Goal: Contribute content: Contribute content

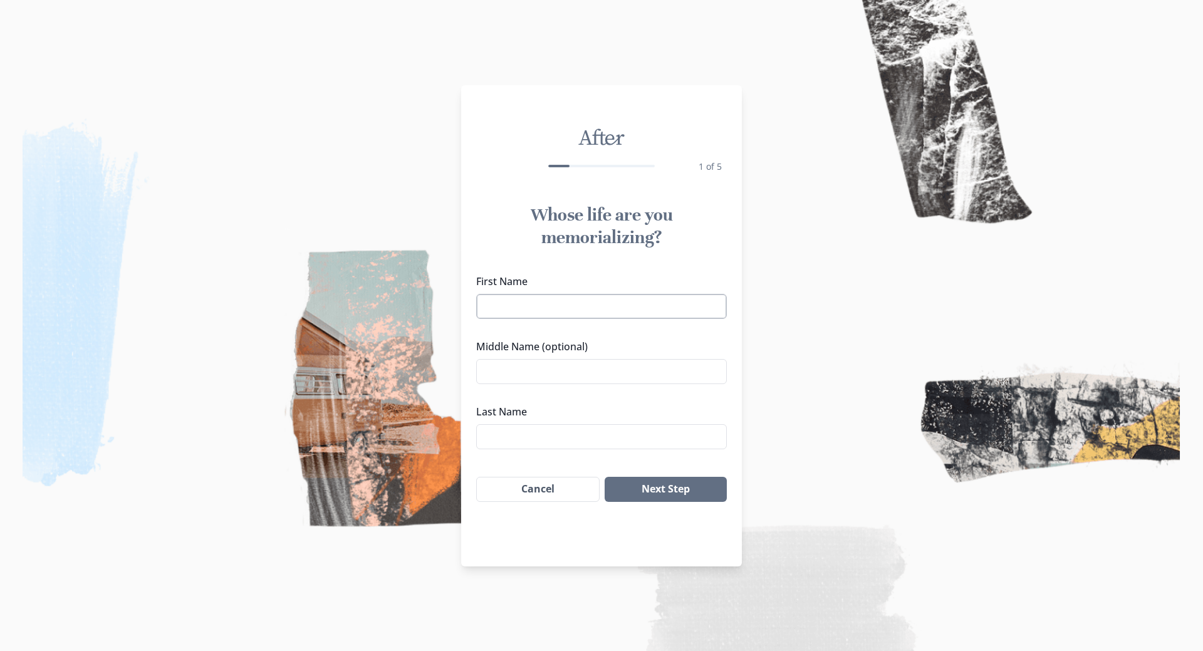
click at [603, 313] on input "First Name" at bounding box center [601, 306] width 251 height 25
type input "k"
type input "KAGISHO"
click at [512, 365] on input "Middle Name (optional)" at bounding box center [601, 371] width 251 height 25
type input "[PERSON_NAME]"
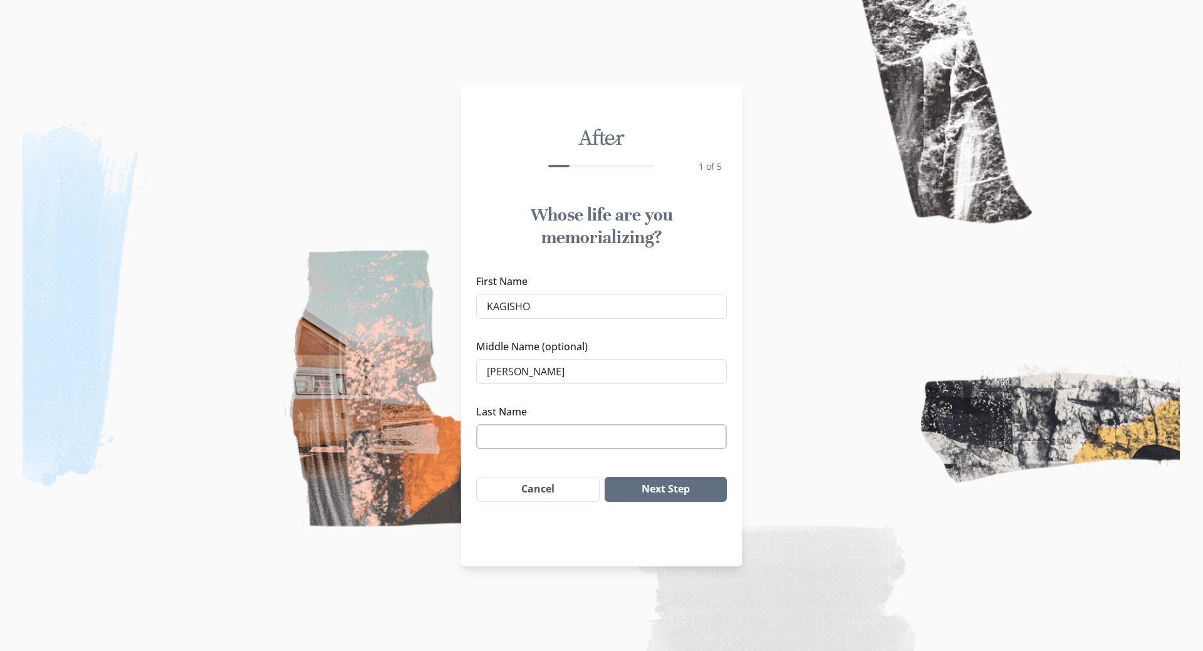
click at [519, 432] on input "Last Name" at bounding box center [601, 436] width 251 height 25
type input "Sinakgomo"
click at [643, 482] on button "Next Step" at bounding box center [666, 489] width 122 height 25
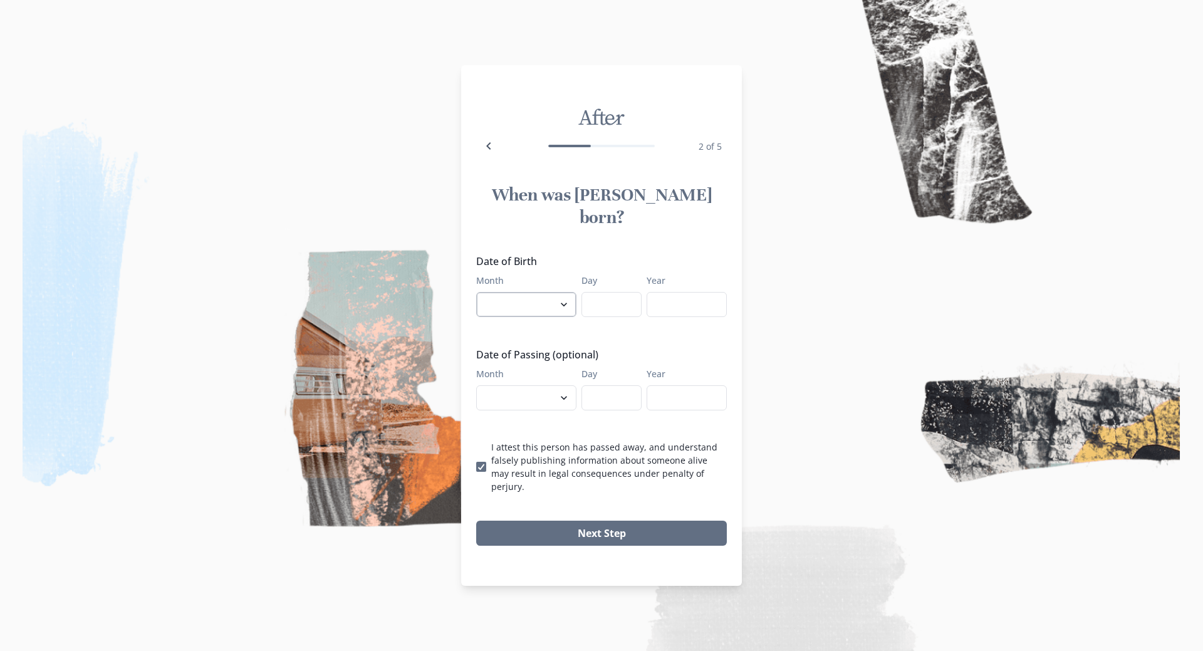
click at [522, 296] on select "January February March April May June July August September October November De…" at bounding box center [526, 304] width 100 height 25
select select "3"
click at [476, 292] on select "January February March April May June July August September October November De…" at bounding box center [526, 304] width 100 height 25
click at [598, 298] on input "Day" at bounding box center [611, 304] width 60 height 25
type input "1"
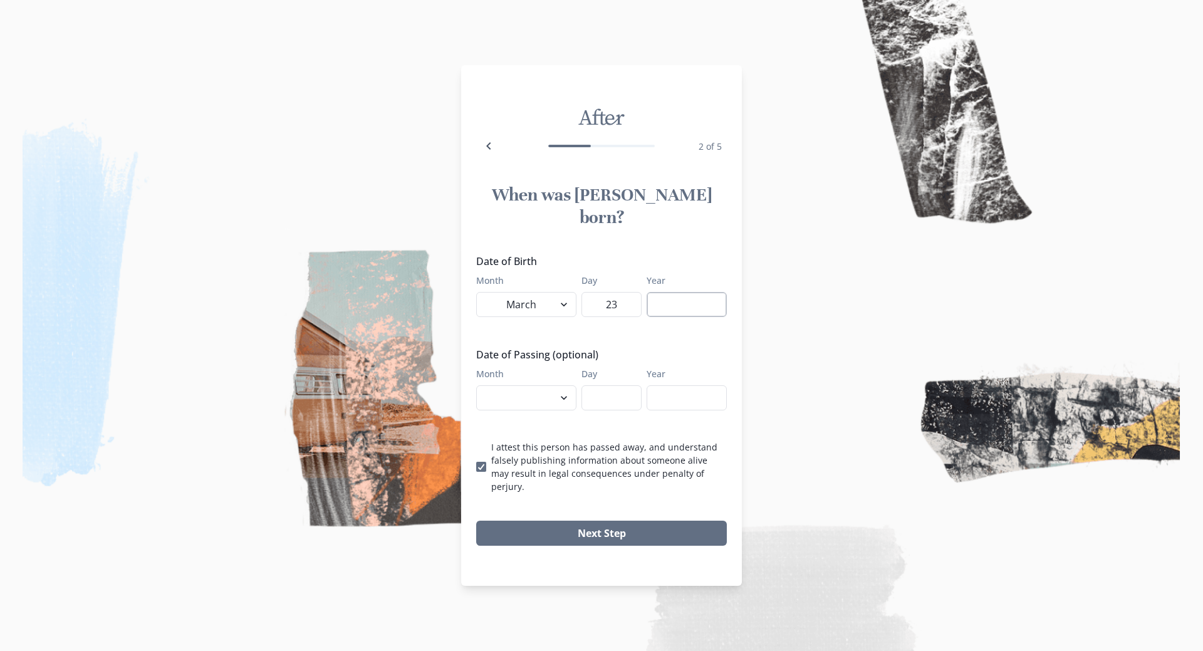
type input "23"
click at [692, 303] on input "Year" at bounding box center [687, 304] width 80 height 25
type input "1996"
click at [536, 393] on select "January February March April May June July August September October November De…" at bounding box center [526, 397] width 100 height 25
click at [492, 153] on icon "Back" at bounding box center [488, 145] width 15 height 15
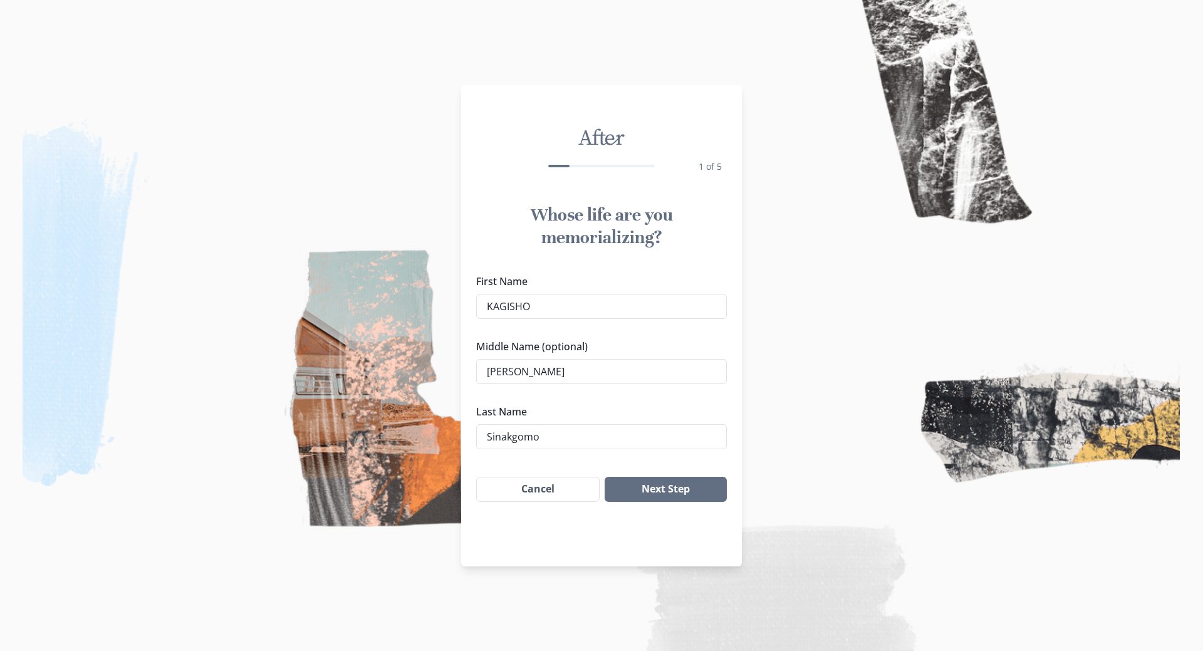
click at [492, 165] on div "1 of 5" at bounding box center [601, 165] width 251 height 35
click at [543, 310] on input "KAGISHO" at bounding box center [601, 306] width 251 height 25
type input "K"
type input "Thembani"
click at [543, 369] on input "[PERSON_NAME]" at bounding box center [601, 371] width 251 height 25
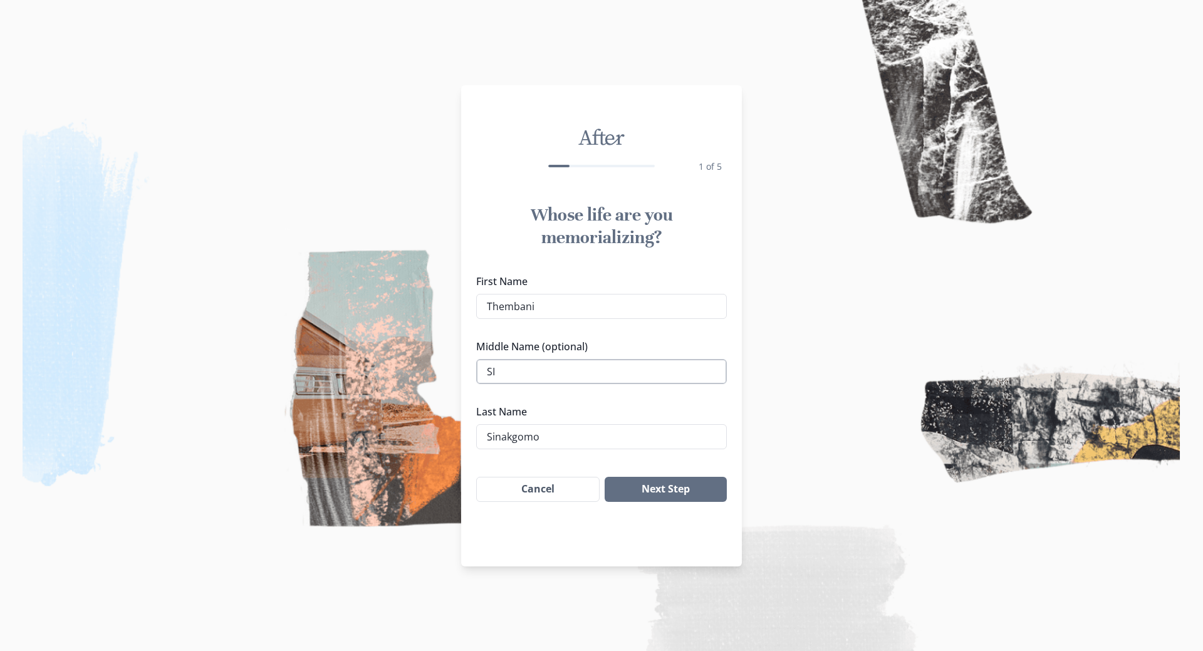
type input "S"
type input "Thabalaza"
click at [564, 374] on input "Thabalaza" at bounding box center [601, 371] width 251 height 25
click at [558, 435] on input "Sinakgomo" at bounding box center [601, 436] width 251 height 25
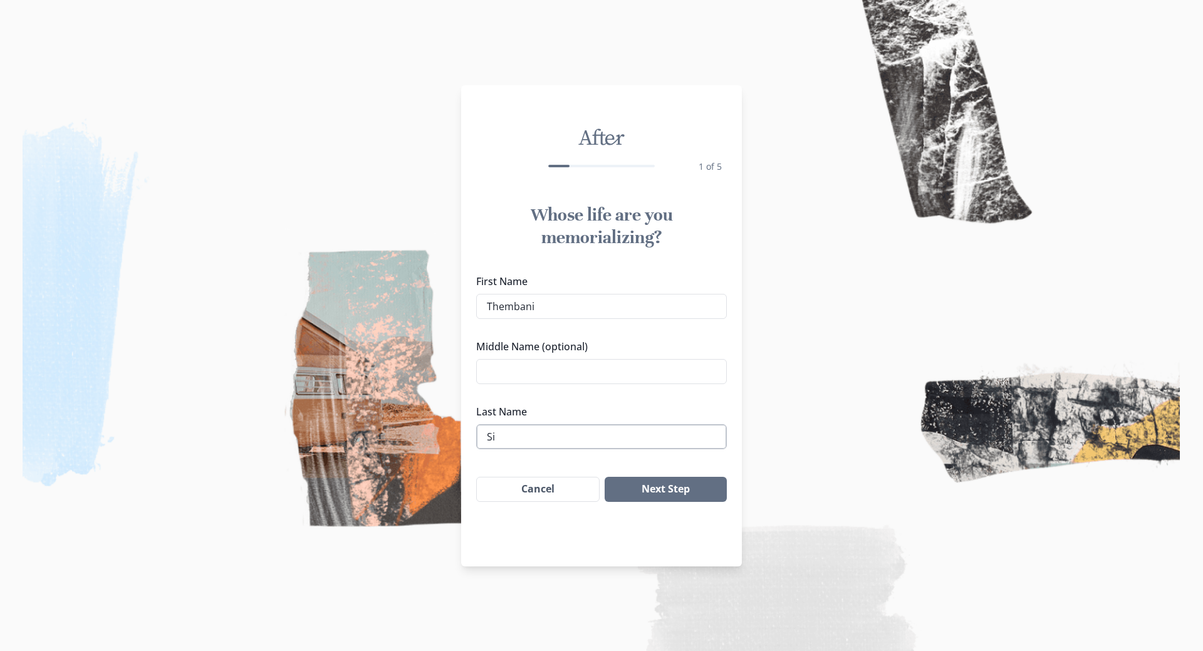
type input "S"
paste input "Thabalaza"
type input "Thabalaza"
click at [625, 482] on button "Next Step" at bounding box center [666, 489] width 122 height 25
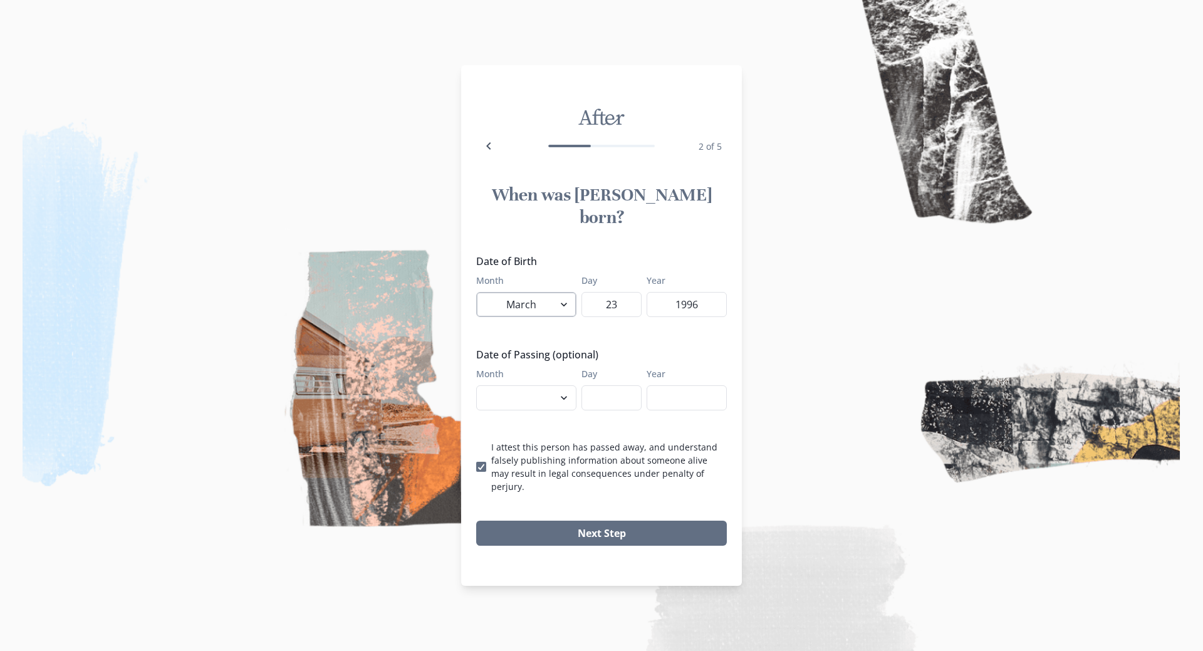
click at [548, 298] on select "January February March April May June July August September October November De…" at bounding box center [526, 304] width 100 height 25
select select "6"
click at [476, 292] on select "January February March April May June July August September October November De…" at bounding box center [526, 304] width 100 height 25
click at [605, 297] on input "23" at bounding box center [611, 304] width 60 height 25
drag, startPoint x: 605, startPoint y: 297, endPoint x: 626, endPoint y: 291, distance: 22.2
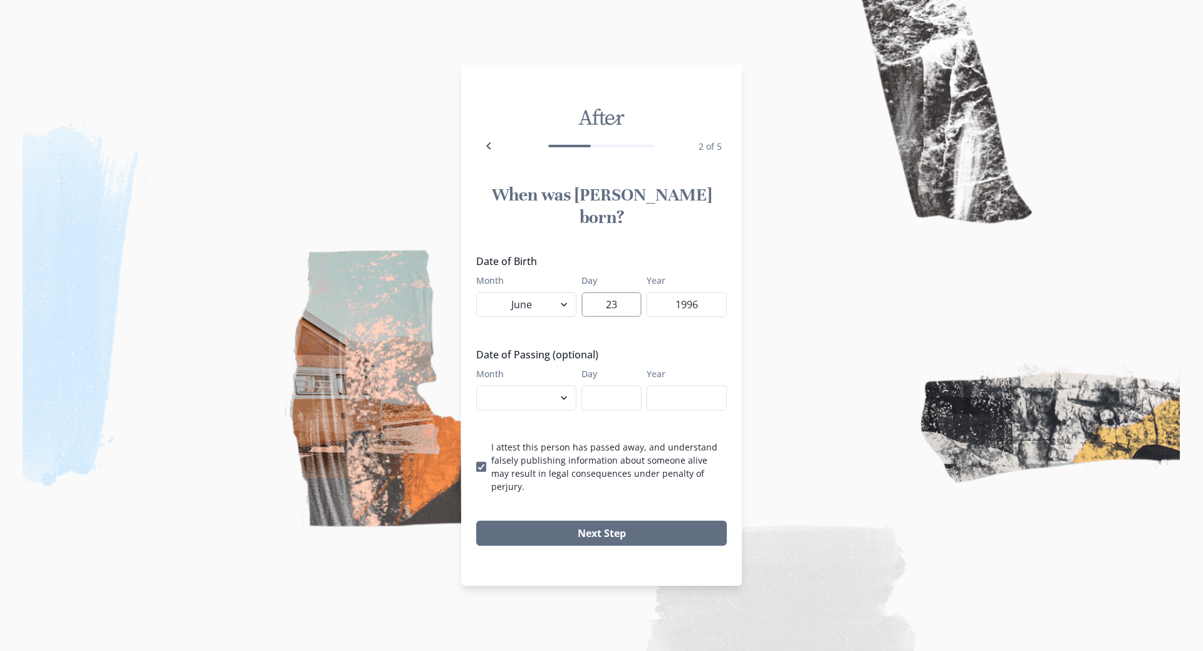
click at [626, 292] on input "23" at bounding box center [611, 304] width 60 height 25
type input "06"
drag, startPoint x: 670, startPoint y: 298, endPoint x: 761, endPoint y: 299, distance: 90.2
click at [761, 299] on div "After 2 of 5 When was [PERSON_NAME] born? Date of Birth Month January February …" at bounding box center [601, 325] width 1203 height 651
type input "1969"
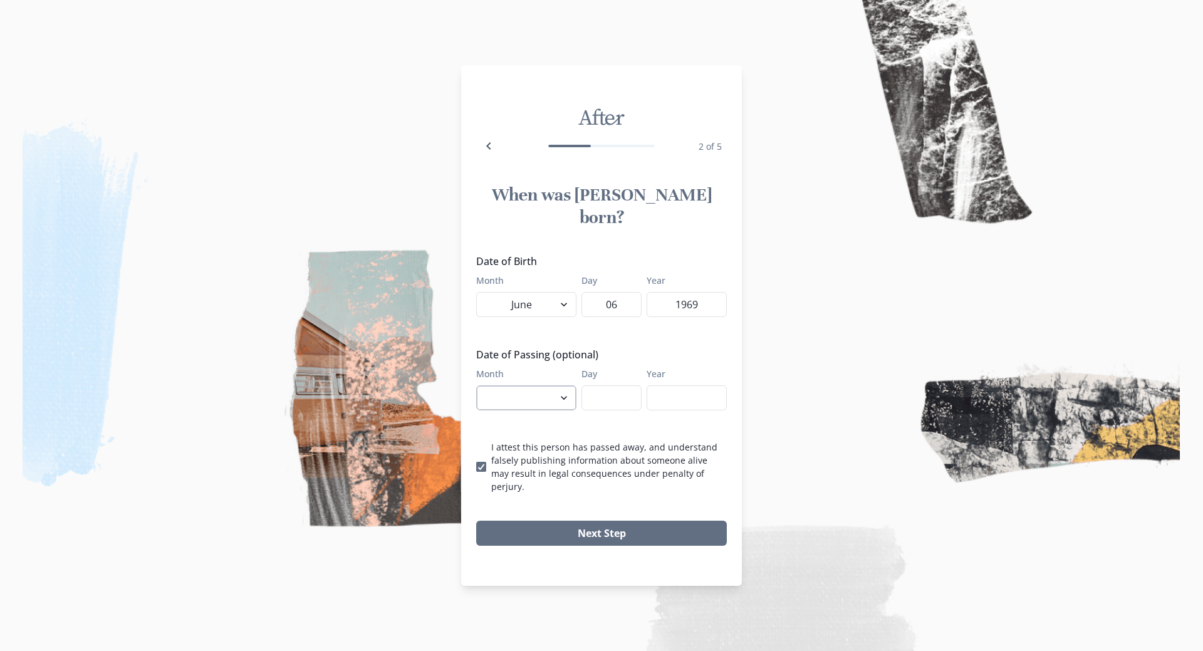
click at [505, 398] on select "January February March April May June July August September October November De…" at bounding box center [526, 397] width 100 height 25
select select "9"
click at [476, 385] on select "January February March April May June July August September October November De…" at bounding box center [526, 397] width 100 height 25
click at [624, 398] on input "Day" at bounding box center [611, 397] width 60 height 25
type input "11"
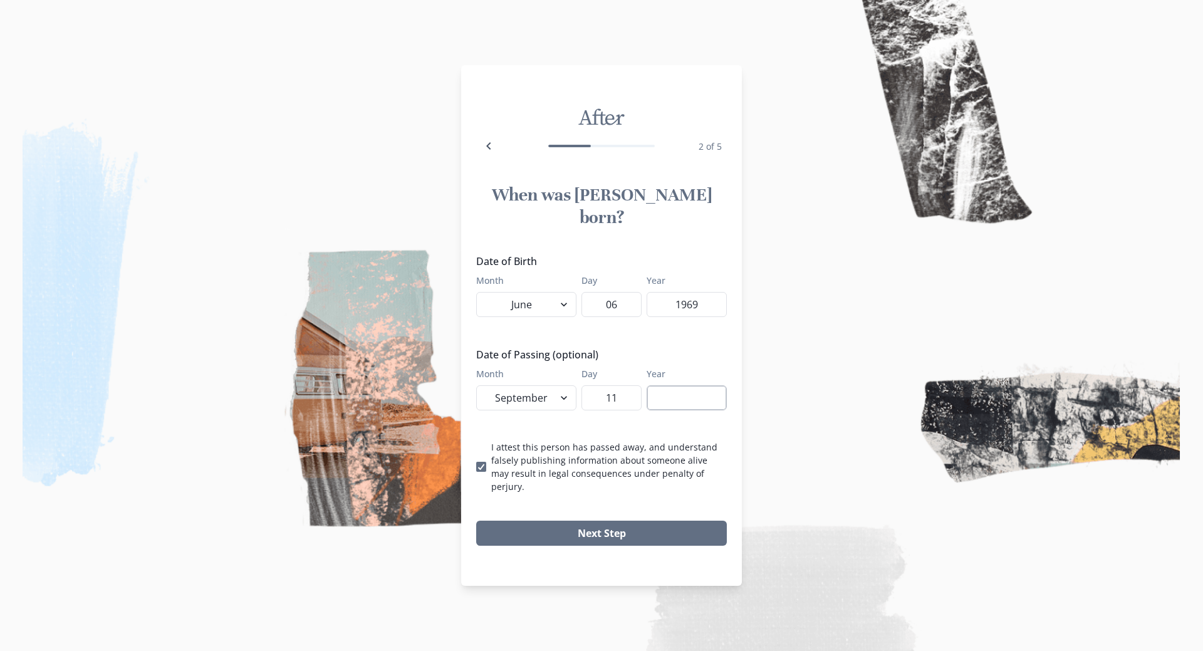
click at [667, 399] on input "Year" at bounding box center [687, 397] width 80 height 25
type input "2025"
click at [650, 521] on button "Next Step" at bounding box center [601, 533] width 251 height 25
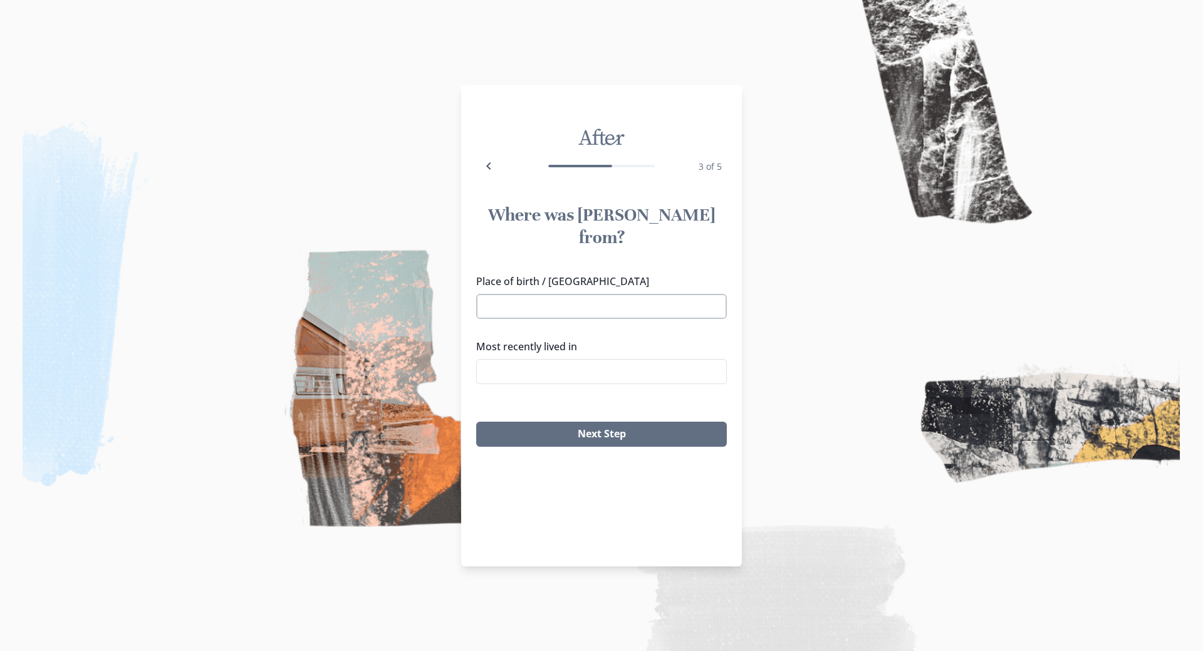
click at [544, 294] on input "Place of birth / [GEOGRAPHIC_DATA]" at bounding box center [601, 306] width 251 height 25
click at [534, 294] on input "Place of birth / [GEOGRAPHIC_DATA]" at bounding box center [601, 306] width 251 height 25
click at [541, 308] on li "[GEOGRAPHIC_DATA], [GEOGRAPHIC_DATA]" at bounding box center [601, 307] width 247 height 20
type input "[GEOGRAPHIC_DATA], [GEOGRAPHIC_DATA]"
click at [535, 359] on input "Most recently lived in" at bounding box center [601, 371] width 251 height 25
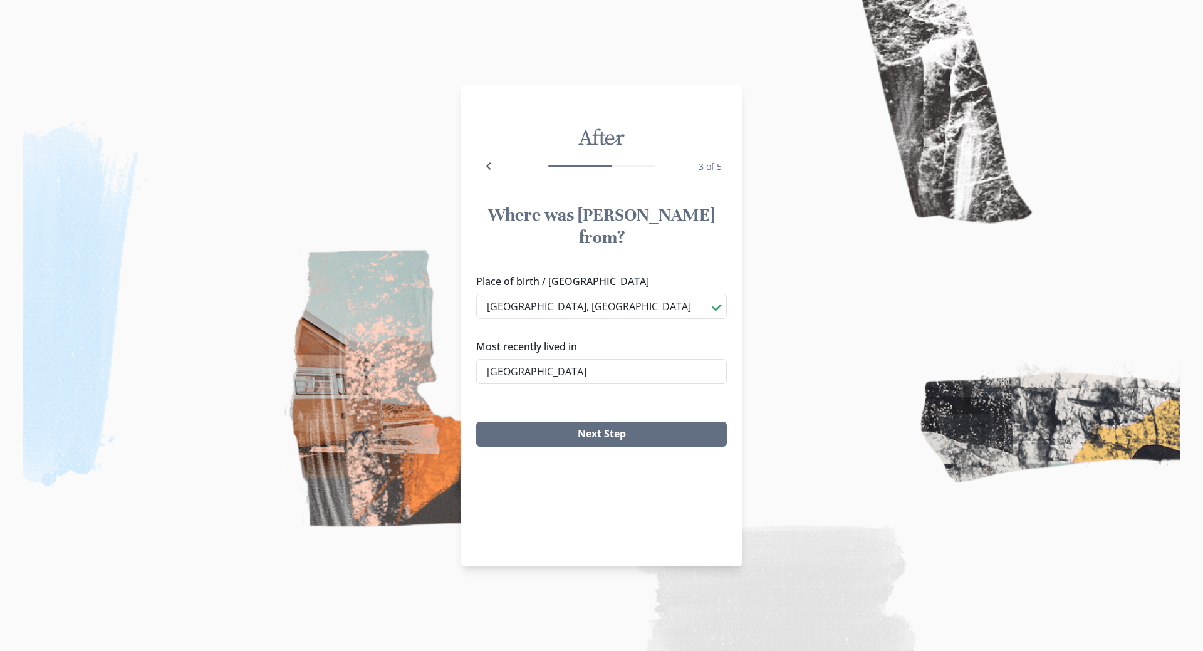
click at [534, 373] on li "[GEOGRAPHIC_DATA], [GEOGRAPHIC_DATA]" at bounding box center [601, 372] width 249 height 20
type input "[GEOGRAPHIC_DATA], [GEOGRAPHIC_DATA]"
click at [548, 422] on button "Next Step" at bounding box center [601, 434] width 251 height 25
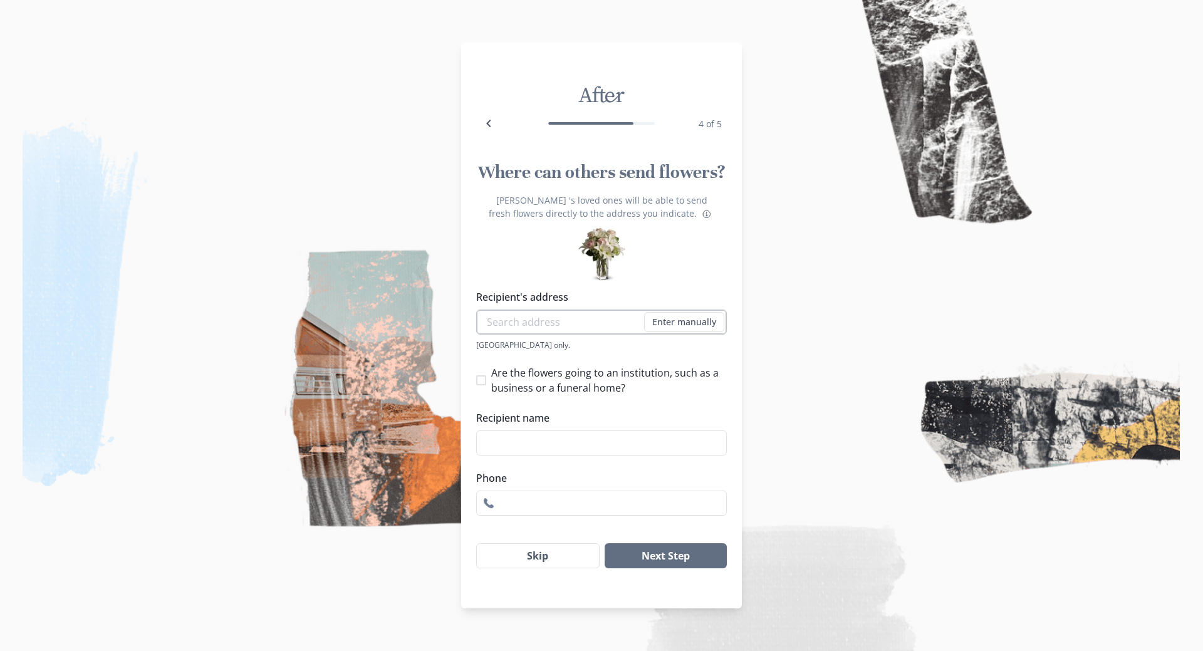
click at [571, 325] on input "Recipient's address" at bounding box center [601, 321] width 251 height 25
click at [487, 322] on input "BELGRAVIA [PERSON_NAME]" at bounding box center [601, 321] width 251 height 25
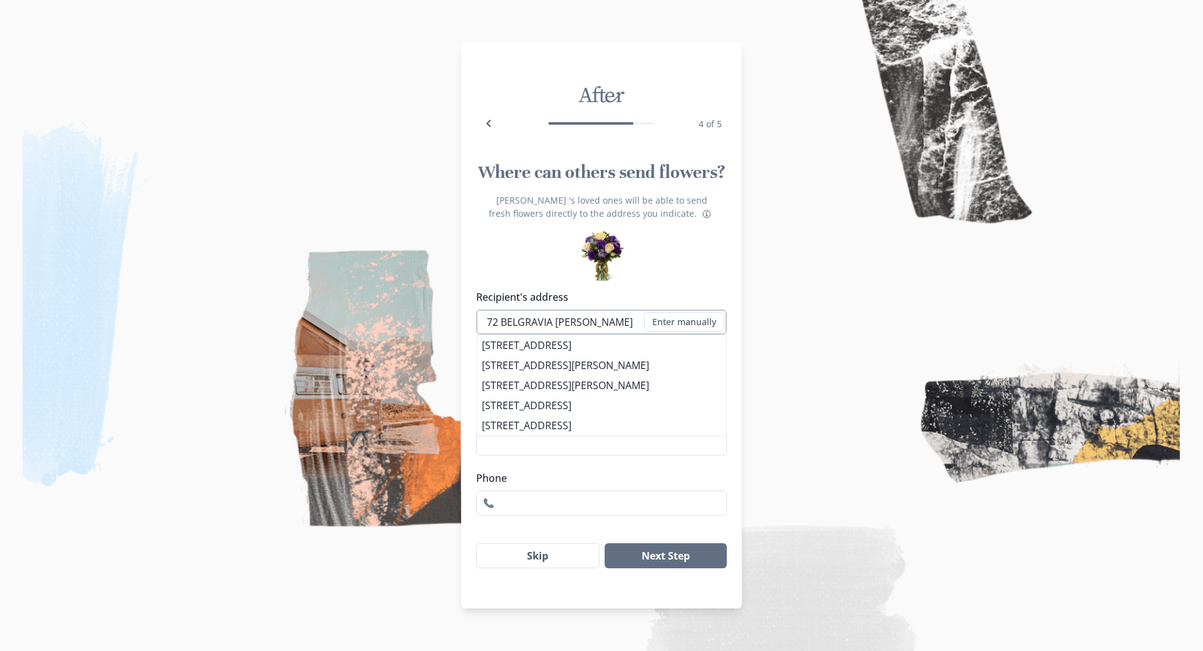
click at [620, 321] on input "72 BELGRAVIA [PERSON_NAME]" at bounding box center [601, 321] width 251 height 25
type input "[STREET_ADDRESS]"
click at [664, 330] on button "Enter manually" at bounding box center [684, 322] width 80 height 20
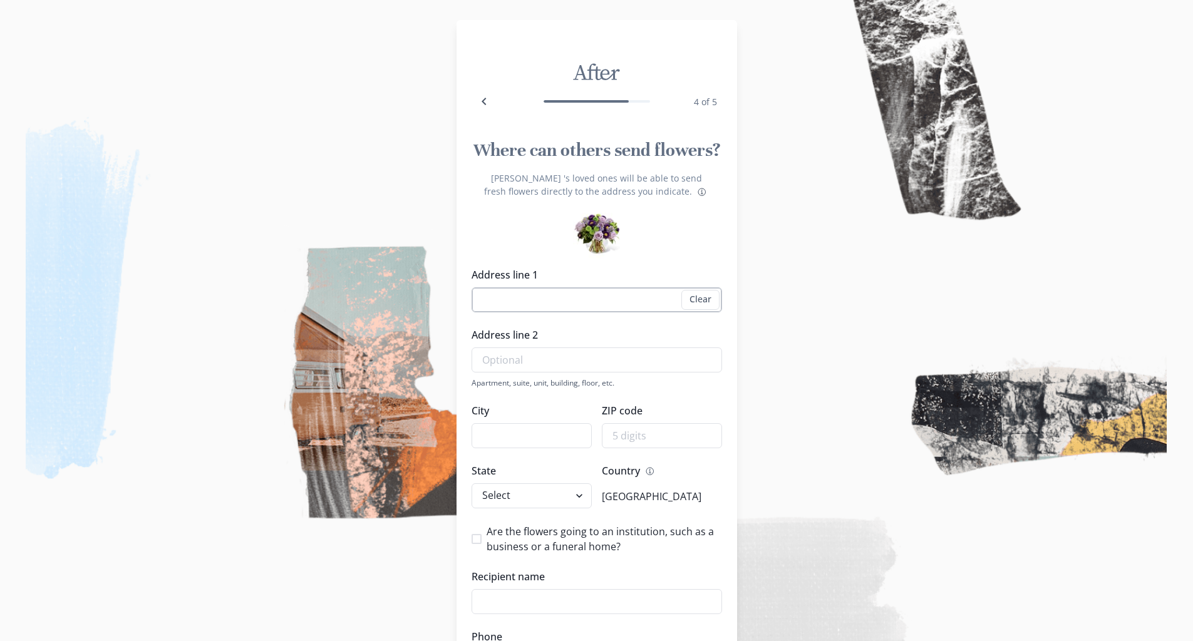
click at [572, 311] on input "Address line 1" at bounding box center [597, 300] width 251 height 25
type input "[STREET_ADDRESS]"
type input "[GEOGRAPHIC_DATA]"
type input "5201"
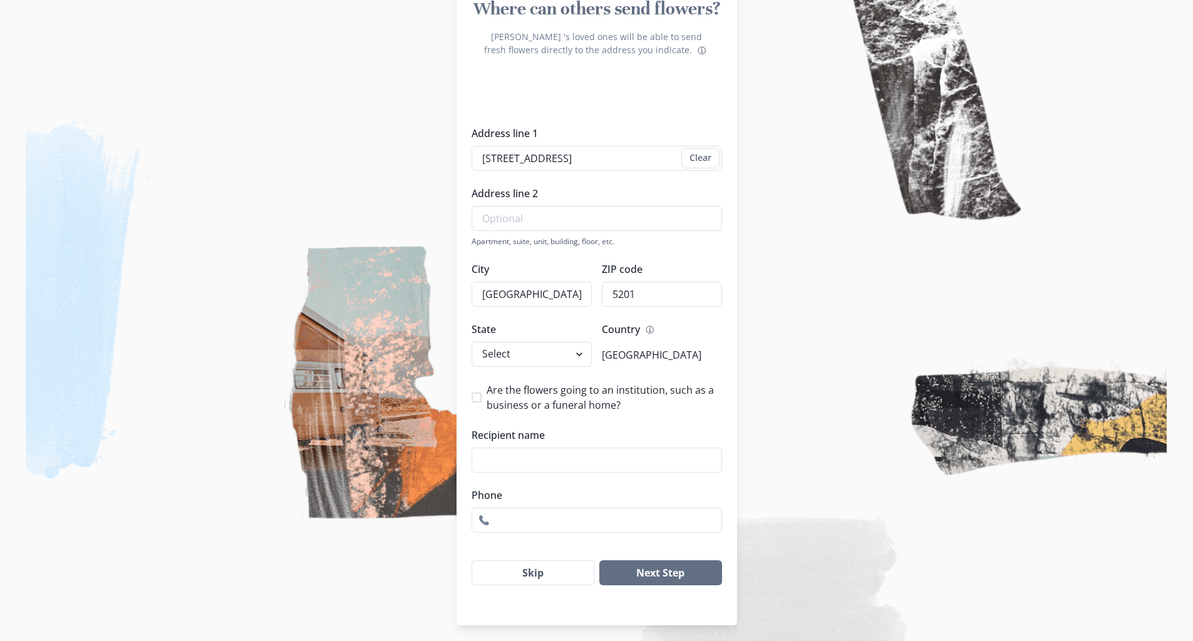
scroll to position [142, 0]
click at [553, 356] on select "Select [US_STATE] [US_STATE] [US_STATE] [US_STATE] [US_STATE] [US_STATE] [US_ST…" at bounding box center [532, 353] width 120 height 25
select select "SC"
click at [572, 354] on select "Select [US_STATE] [US_STATE] [US_STATE] [US_STATE] [US_STATE] [US_STATE] [US_ST…" at bounding box center [532, 353] width 120 height 25
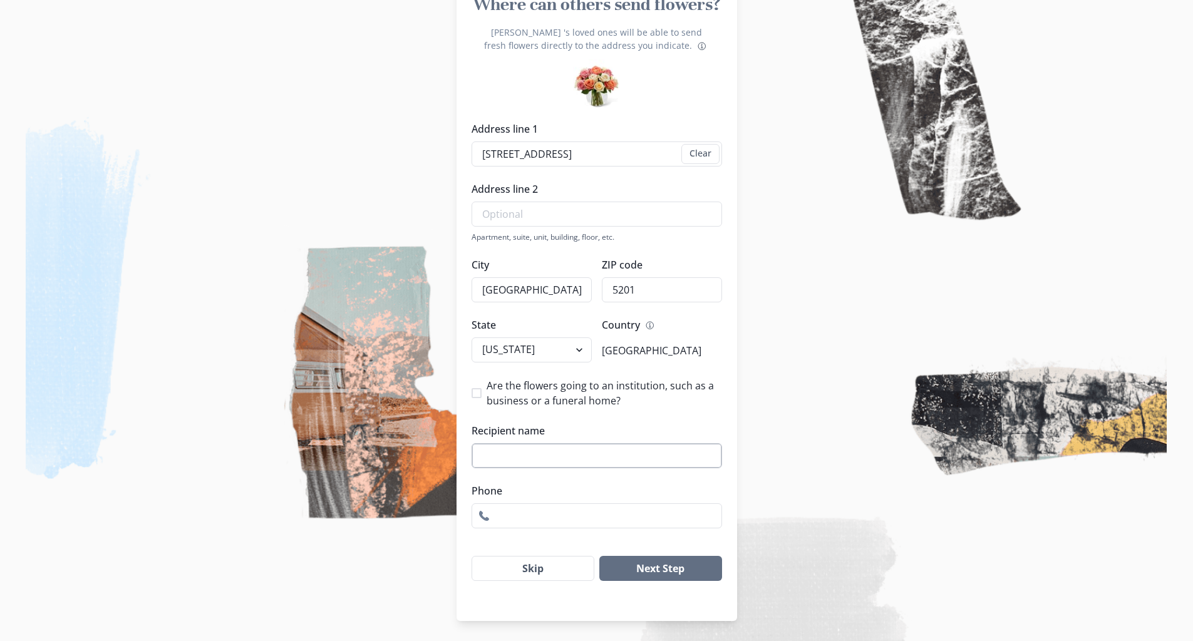
click at [548, 455] on input "Recipient name" at bounding box center [597, 456] width 251 height 25
type input "[PERSON_NAME]"
type input "Rocklands, Mangaung"
type input "0784900597"
click at [640, 565] on button "Next Step" at bounding box center [661, 568] width 122 height 25
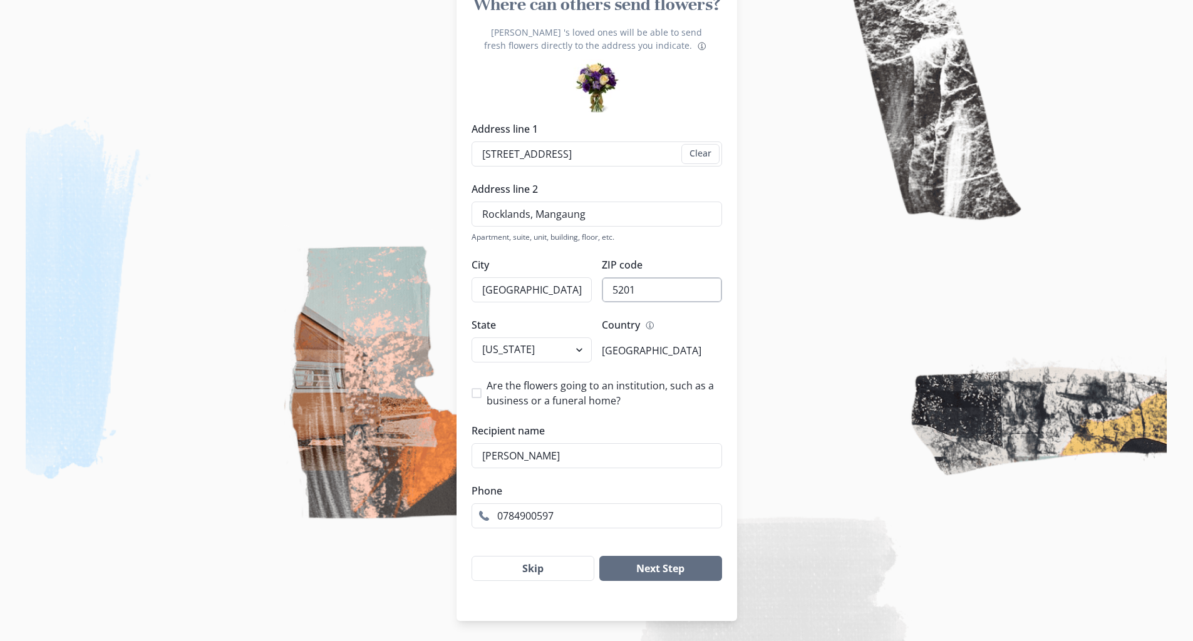
click at [653, 286] on input "5201" at bounding box center [662, 290] width 120 height 25
click at [684, 558] on button "Next Step" at bounding box center [661, 568] width 122 height 25
click at [675, 564] on button "Next Step" at bounding box center [661, 568] width 122 height 25
click at [640, 290] on input "5201" at bounding box center [662, 290] width 120 height 25
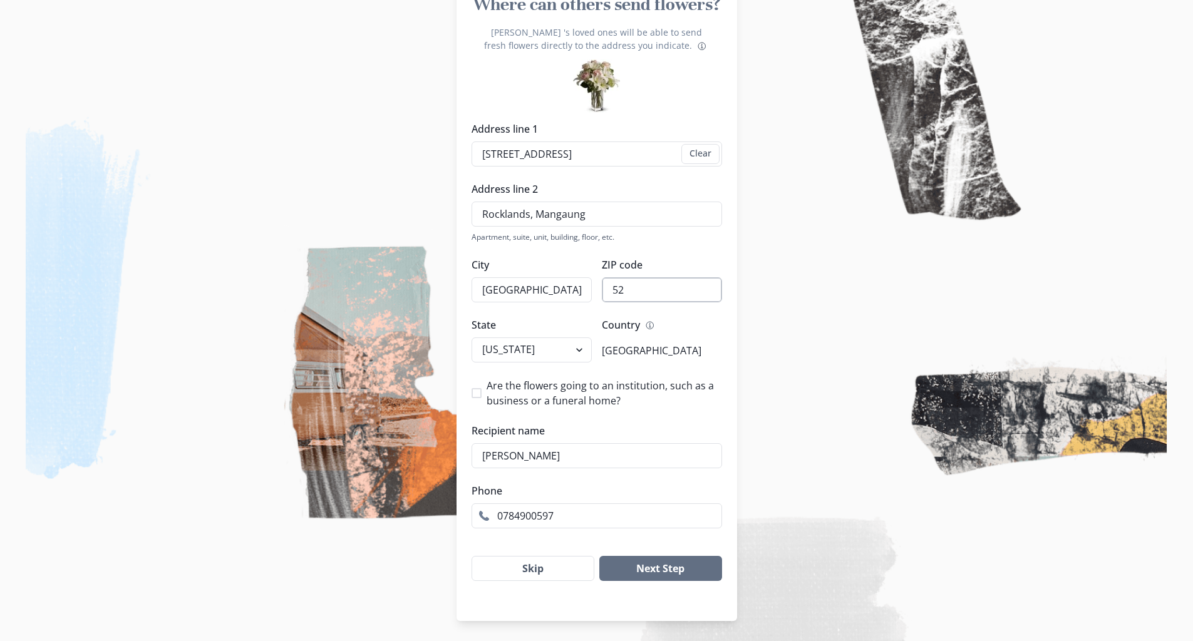
type input "5"
type input "55856"
click at [657, 573] on button "Next Step" at bounding box center [661, 568] width 122 height 25
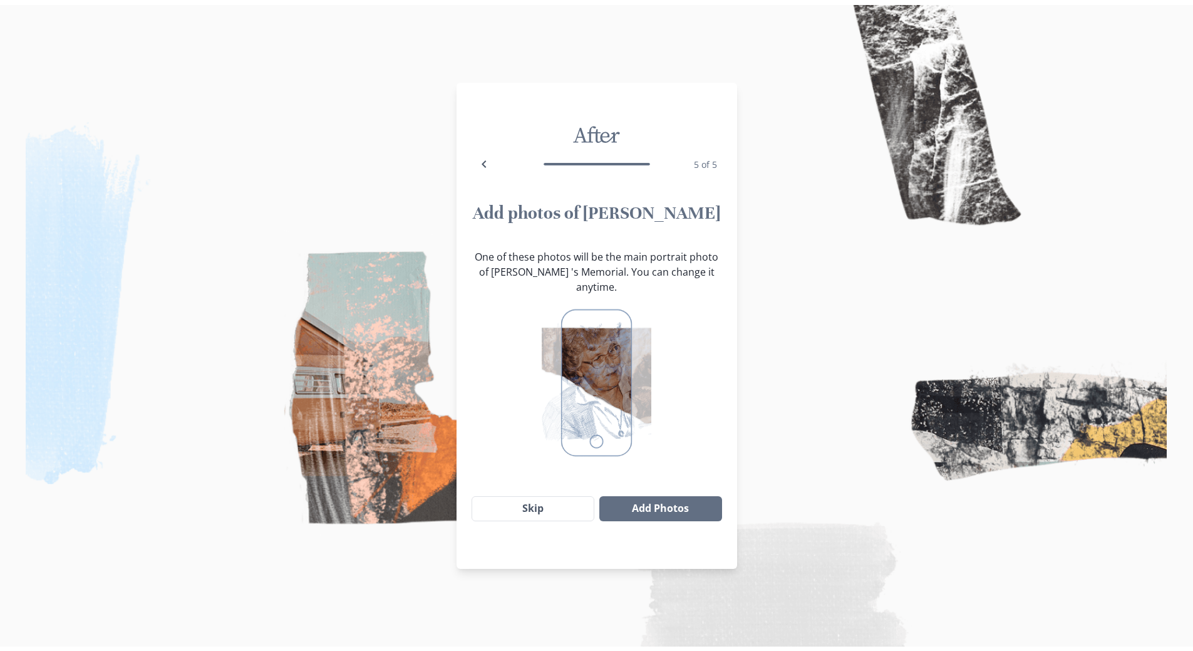
scroll to position [0, 0]
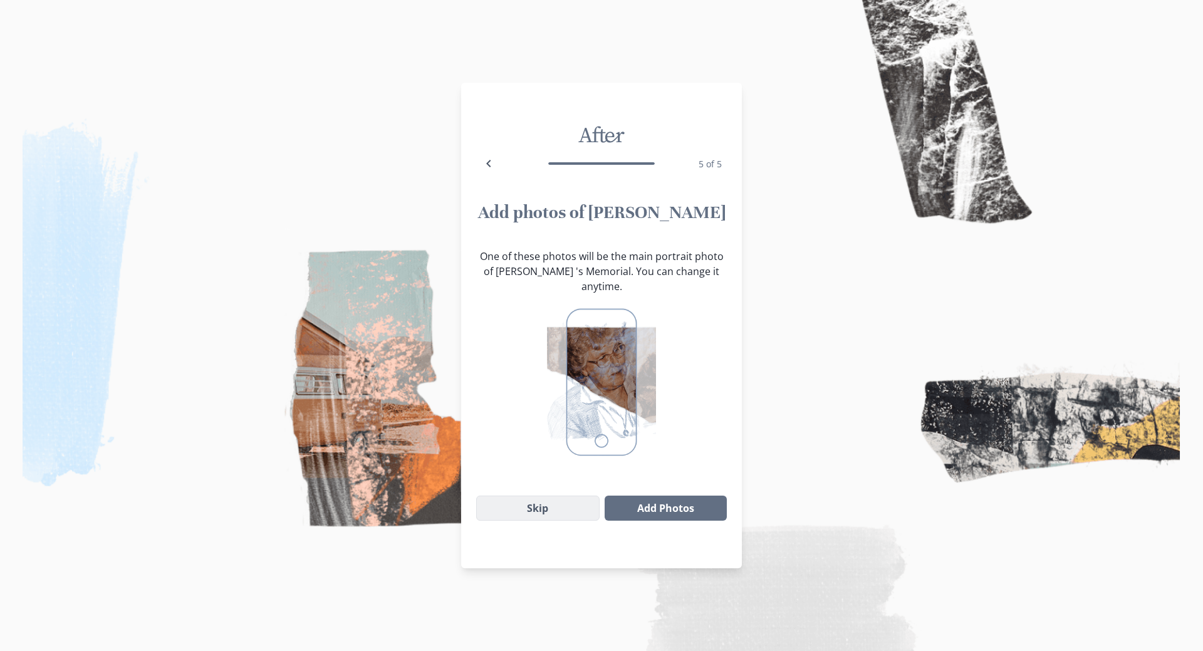
click at [586, 500] on button "Skip" at bounding box center [537, 508] width 123 height 25
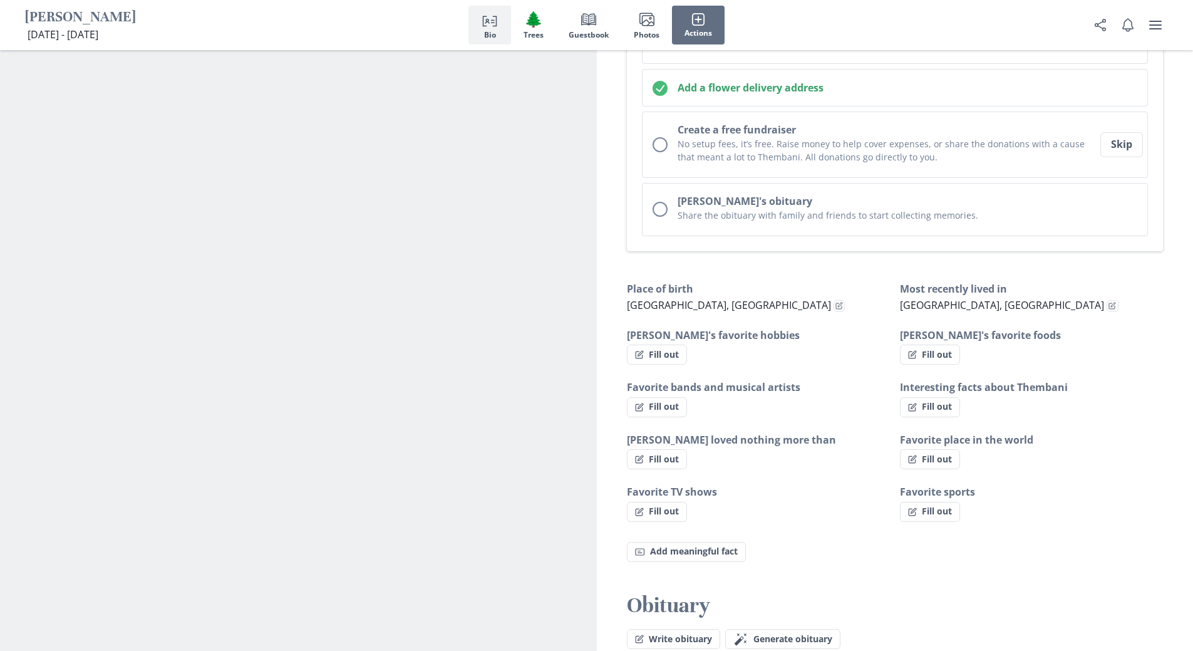
scroll to position [819, 0]
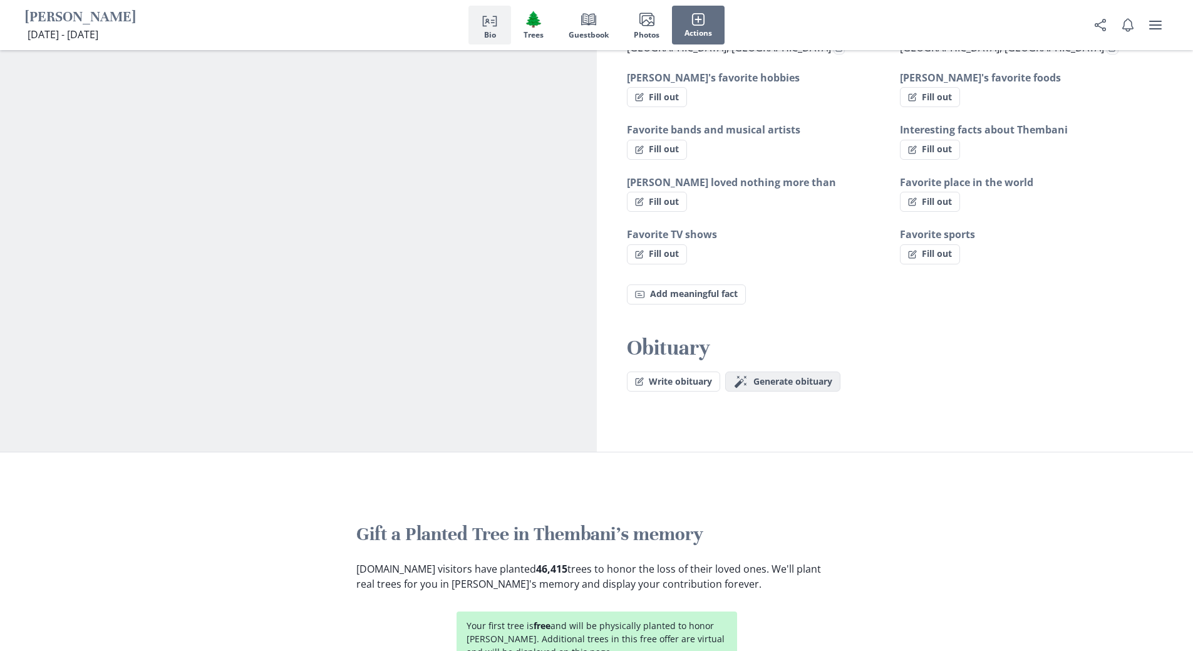
click at [777, 377] on span "Generate obituary" at bounding box center [793, 382] width 79 height 11
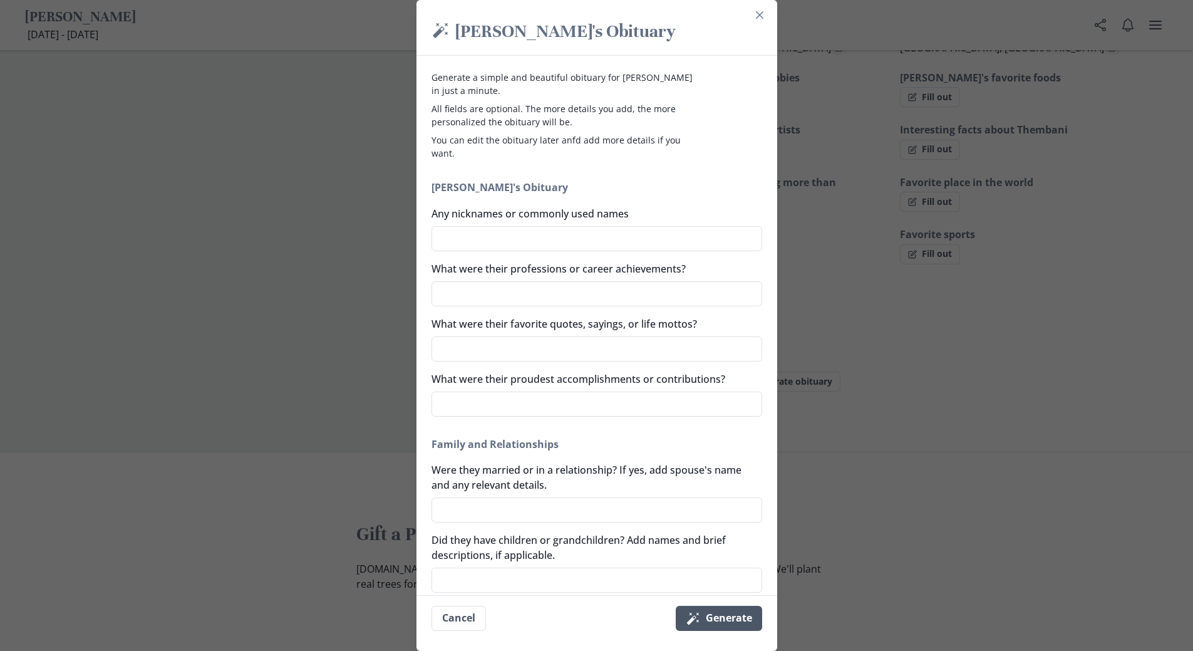
click at [751, 613] on button "Magic wand Generate" at bounding box center [719, 618] width 86 height 25
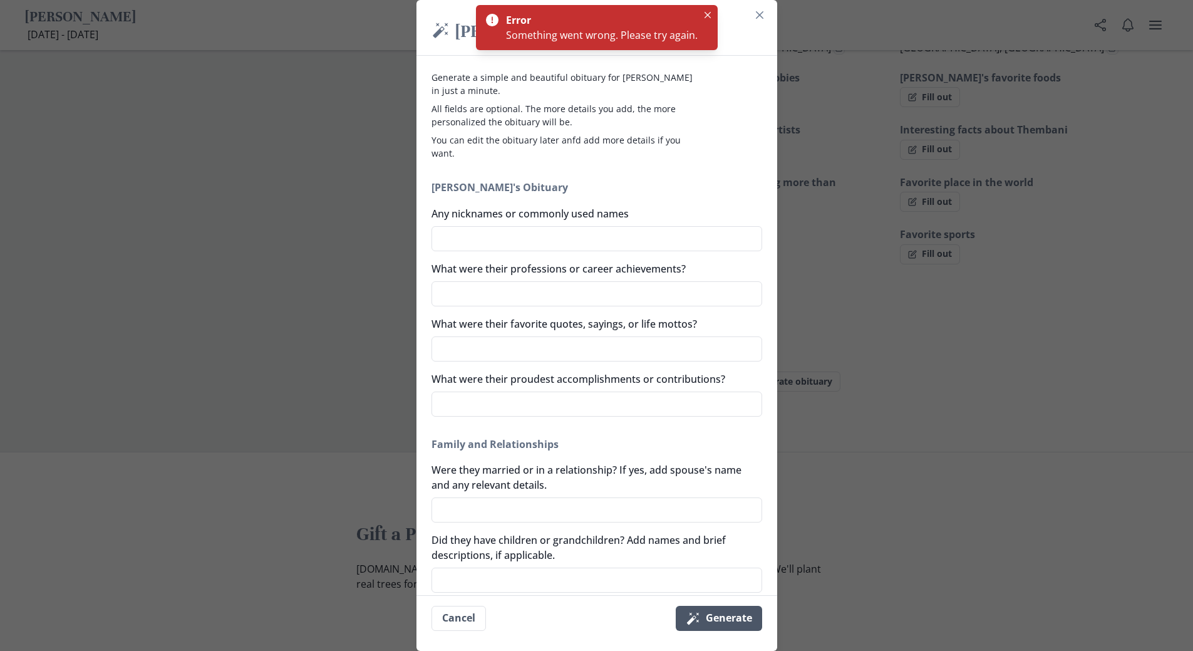
click at [751, 613] on button "Magic wand Generate" at bounding box center [719, 618] width 86 height 25
click at [763, 4] on section "Magic wand [PERSON_NAME]'s Obituary Generate a simple and beautiful obituary fo…" at bounding box center [597, 325] width 361 height 651
click at [705, 16] on icon "Close" at bounding box center [708, 15] width 6 height 6
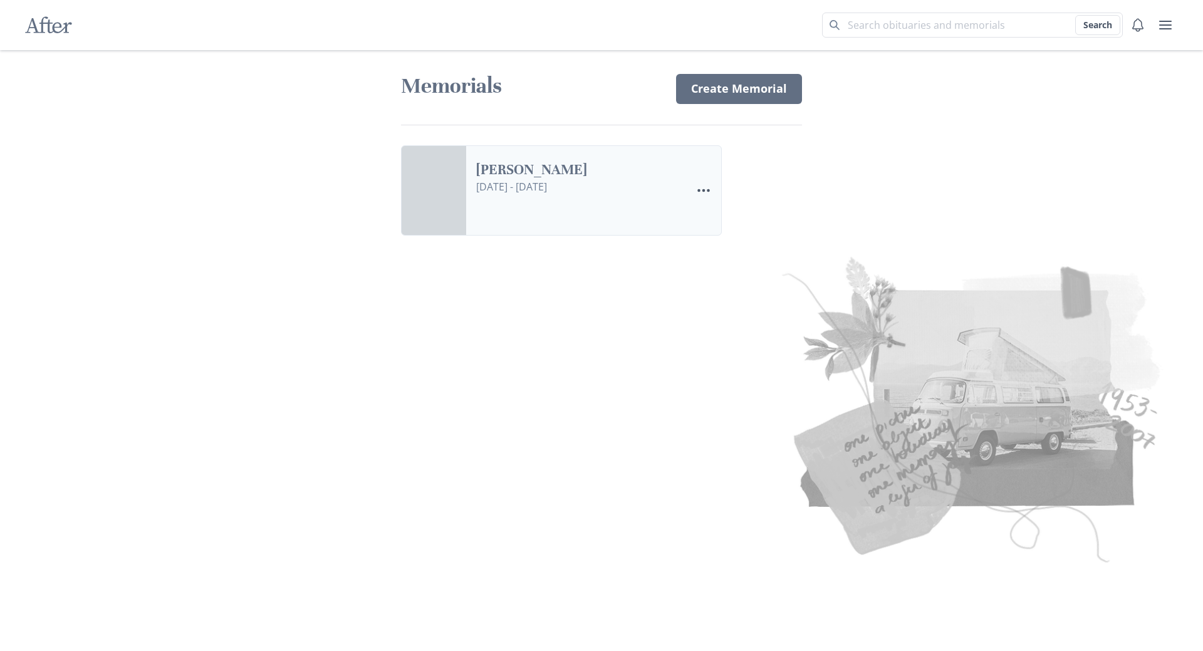
click at [524, 179] on link "[PERSON_NAME]" at bounding box center [578, 170] width 205 height 18
